Goal: Task Accomplishment & Management: Manage account settings

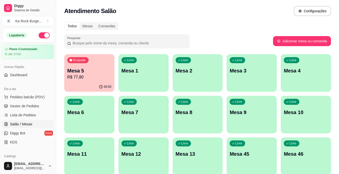
click at [190, 156] on p "Mesa 13" at bounding box center [198, 154] width 44 height 7
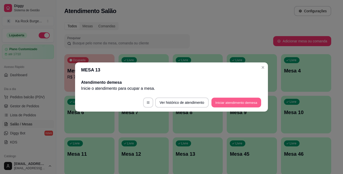
click at [216, 103] on button "Iniciar atendimento de mesa" at bounding box center [237, 103] width 50 height 10
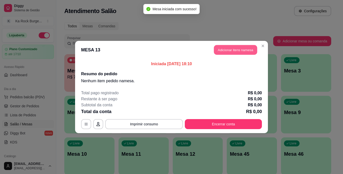
click at [225, 53] on button "Adicionar itens na mesa" at bounding box center [235, 50] width 43 height 10
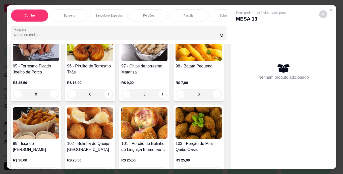
scroll to position [1170, 0]
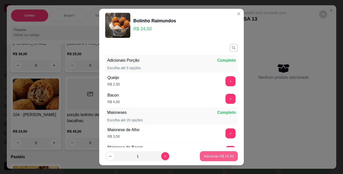
click at [216, 154] on p "Adicionar R$ 24,50" at bounding box center [219, 156] width 30 height 5
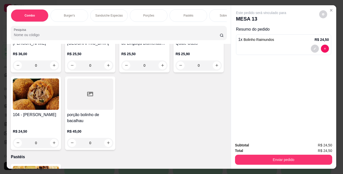
type input "1"
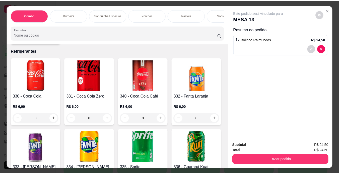
scroll to position [2128, 0]
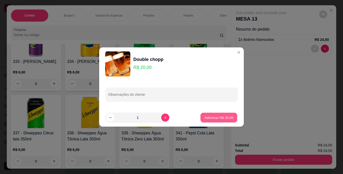
click at [215, 121] on button "Adicionar R$ 20,00" at bounding box center [218, 118] width 37 height 10
type input "1"
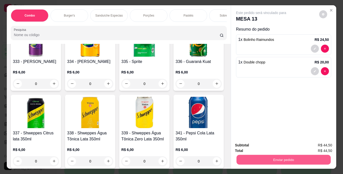
click at [253, 160] on button "Enviar pedido" at bounding box center [283, 160] width 94 height 10
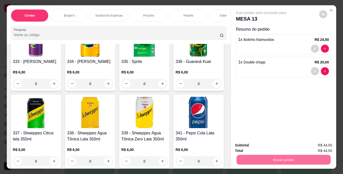
click at [312, 144] on button "Enviar pedido" at bounding box center [319, 146] width 28 height 10
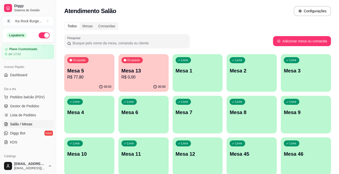
click at [299, 138] on div "Livre Mesa 46" at bounding box center [306, 154] width 50 height 32
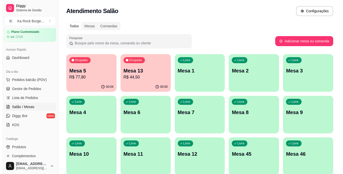
scroll to position [0, 0]
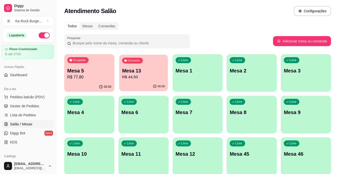
click at [143, 80] on p "R$ 44,50" at bounding box center [143, 77] width 43 height 6
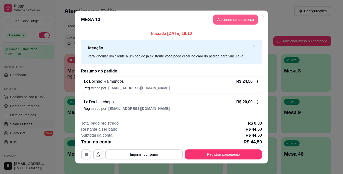
click at [221, 22] on button "Adicionar itens na mesa" at bounding box center [235, 20] width 45 height 10
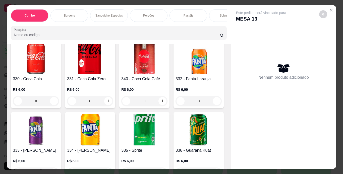
scroll to position [2046, 0]
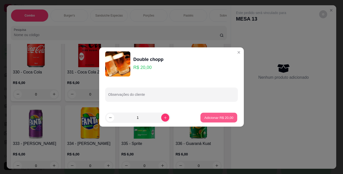
click at [205, 122] on button "Adicionar R$ 20,00" at bounding box center [218, 118] width 37 height 10
type input "1"
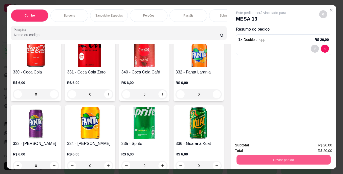
click at [268, 158] on button "Enviar pedido" at bounding box center [283, 160] width 94 height 10
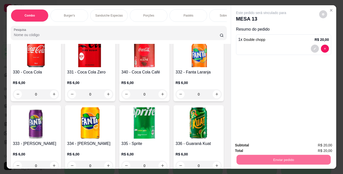
click at [315, 144] on button "Enviar pedido" at bounding box center [319, 145] width 28 height 9
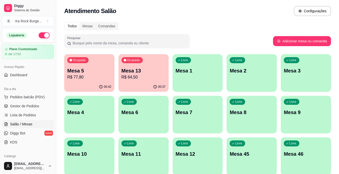
click at [93, 74] on p "R$ 77,80" at bounding box center [89, 77] width 44 height 6
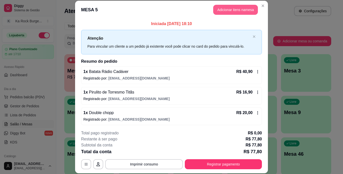
click at [219, 11] on button "Adicionar itens na mesa" at bounding box center [235, 10] width 45 height 10
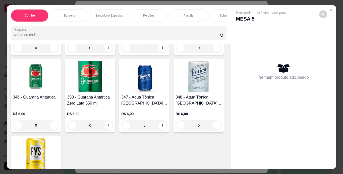
scroll to position [2553, 0]
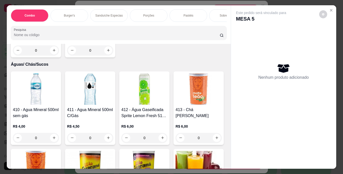
click at [226, 129] on div "Item avulso Combo 610 - Combo Coolritiba - Combo 1 Burguer + 1 Pastel R$ 44,90 …" at bounding box center [119, 106] width 224 height 125
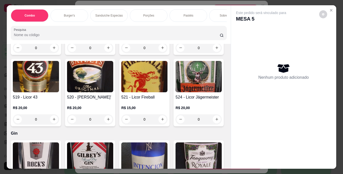
scroll to position [3724, 0]
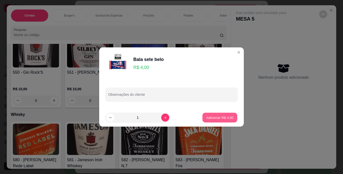
click at [218, 117] on p "Adicionar R$ 4,00" at bounding box center [219, 117] width 27 height 5
type input "1"
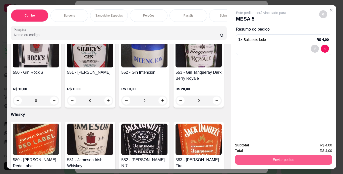
click at [271, 158] on button "Enviar pedido" at bounding box center [283, 160] width 97 height 10
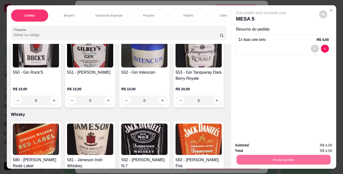
click at [313, 144] on button "Enviar pedido" at bounding box center [319, 146] width 28 height 10
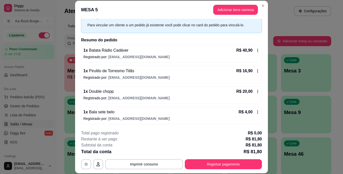
scroll to position [22, 0]
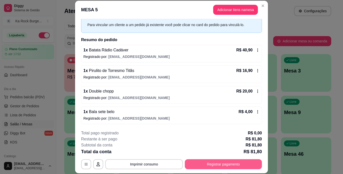
click at [234, 166] on button "Registrar pagamento" at bounding box center [223, 165] width 77 height 10
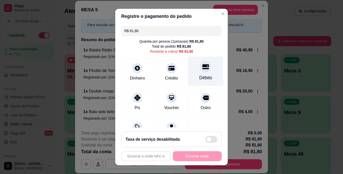
click at [196, 74] on div "Débito" at bounding box center [205, 71] width 35 height 29
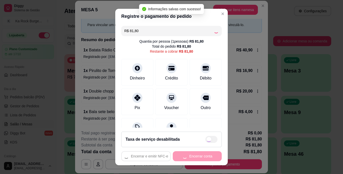
type input "R$ 0,00"
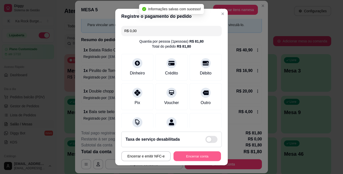
click at [187, 159] on button "Encerrar conta" at bounding box center [197, 157] width 47 height 10
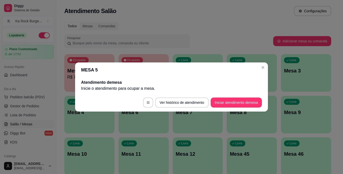
scroll to position [0, 0]
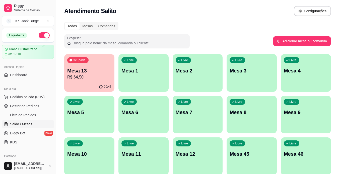
click at [94, 72] on p "Mesa 13" at bounding box center [89, 70] width 44 height 7
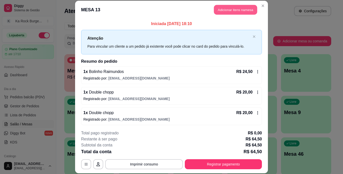
click at [236, 10] on button "Adicionar itens na mesa" at bounding box center [235, 10] width 43 height 10
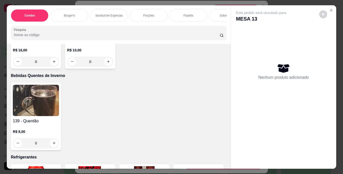
scroll to position [2022, 0]
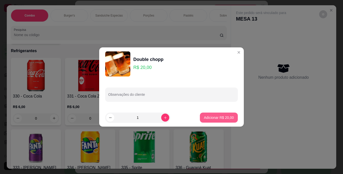
click at [211, 117] on p "Adicionar R$ 20,00" at bounding box center [219, 117] width 30 height 5
type input "1"
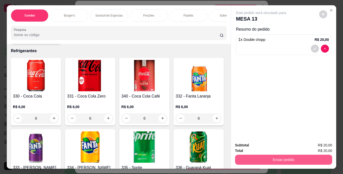
click at [251, 156] on button "Enviar pedido" at bounding box center [283, 160] width 97 height 10
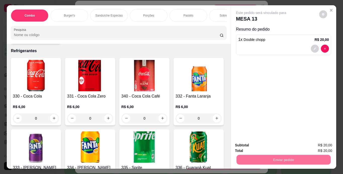
click at [321, 144] on button "Enviar pedido" at bounding box center [319, 146] width 28 height 10
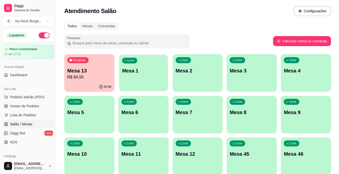
click at [149, 85] on div "Livre Mesa 1" at bounding box center [143, 70] width 49 height 31
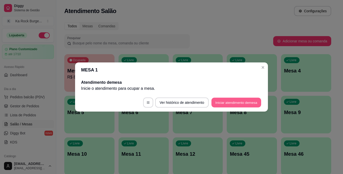
click at [222, 102] on button "Iniciar atendimento de mesa" at bounding box center [237, 103] width 50 height 10
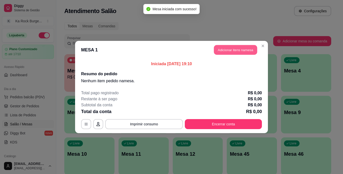
click at [221, 50] on button "Adicionar itens na mesa" at bounding box center [235, 50] width 43 height 10
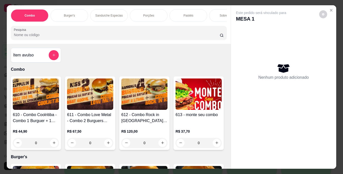
click at [46, 124] on h4 "610 - Combo Coolritiba - Combo 1 Burguer + 1 Pastel" at bounding box center [36, 118] width 46 height 12
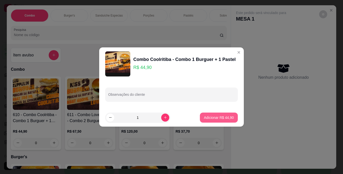
click at [217, 117] on p "Adicionar R$ 44,90" at bounding box center [219, 117] width 30 height 5
type input "1"
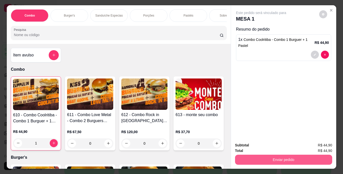
click at [241, 155] on button "Enviar pedido" at bounding box center [283, 160] width 97 height 10
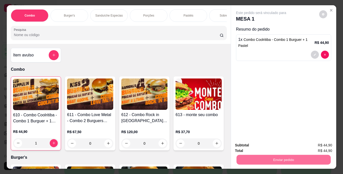
click at [311, 146] on button "Enviar pedido" at bounding box center [319, 146] width 28 height 10
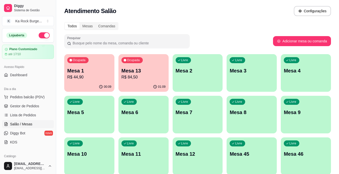
click at [85, 69] on p "Mesa 1" at bounding box center [89, 70] width 44 height 7
click at [143, 82] on div "Ocupada Mesa 13 R$ 84,50" at bounding box center [143, 68] width 49 height 27
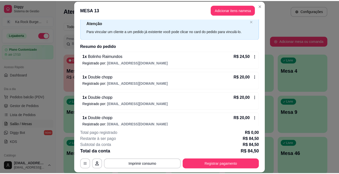
scroll to position [18, 0]
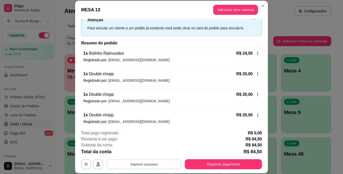
click at [153, 167] on button "Imprimir consumo" at bounding box center [144, 165] width 75 height 10
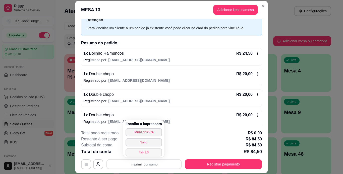
click at [146, 151] on button "Tab 2.0" at bounding box center [144, 153] width 36 height 8
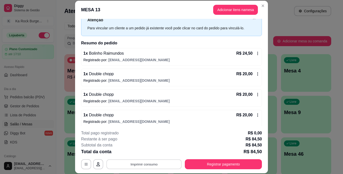
click at [145, 167] on button "Imprimir consumo" at bounding box center [144, 165] width 75 height 10
click at [191, 140] on div "Restante à ser pago R$ 84,50" at bounding box center [171, 139] width 181 height 6
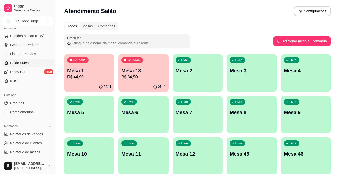
scroll to position [68, 0]
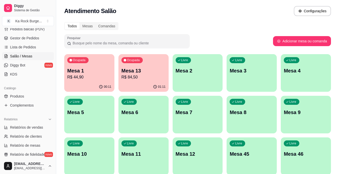
click at [25, 132] on ul "Relatórios de vendas Relatório de clientes Relatório de mesas Relatório de fide…" at bounding box center [28, 141] width 52 height 35
click at [25, 130] on link "Relatórios de vendas" at bounding box center [28, 128] width 52 height 8
select select "ALL"
select select "0"
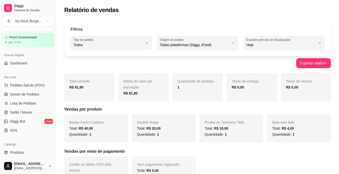
scroll to position [1, 0]
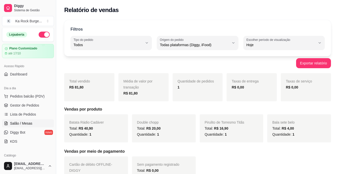
click at [26, 125] on span "Salão / Mesas" at bounding box center [21, 123] width 22 height 5
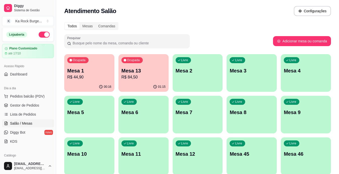
click at [93, 77] on p "R$ 44,90" at bounding box center [89, 77] width 44 height 6
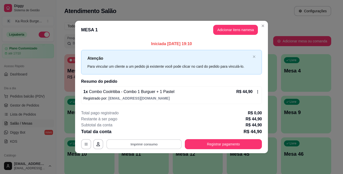
click at [166, 147] on button "Imprimir consumo" at bounding box center [144, 144] width 75 height 10
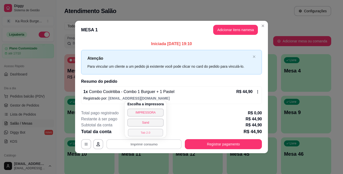
click at [156, 132] on button "Tab 2.0" at bounding box center [145, 133] width 35 height 8
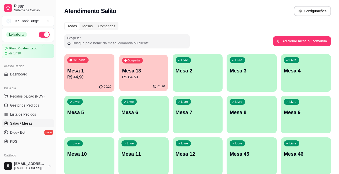
click at [139, 84] on div "01:20" at bounding box center [143, 87] width 49 height 10
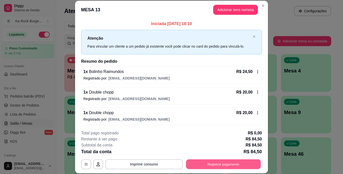
click at [229, 162] on button "Registrar pagamento" at bounding box center [223, 165] width 75 height 10
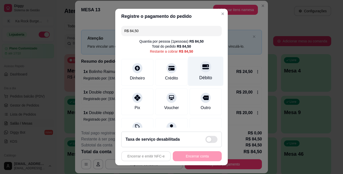
click at [208, 68] on div "Débito" at bounding box center [205, 71] width 35 height 29
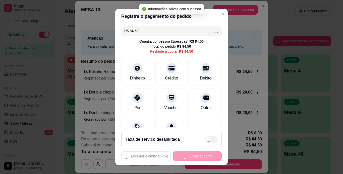
type input "R$ 0,00"
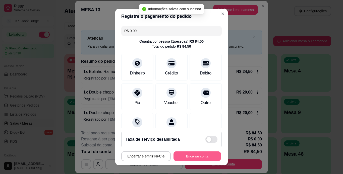
click at [199, 156] on button "Encerrar conta" at bounding box center [197, 157] width 47 height 10
